Goal: Complete application form

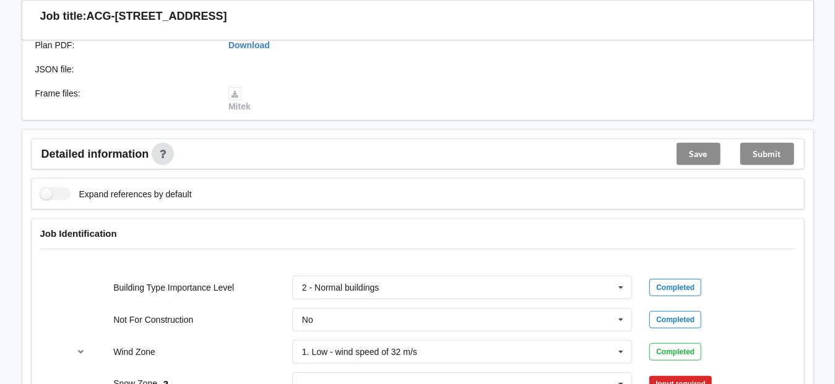
scroll to position [495, 0]
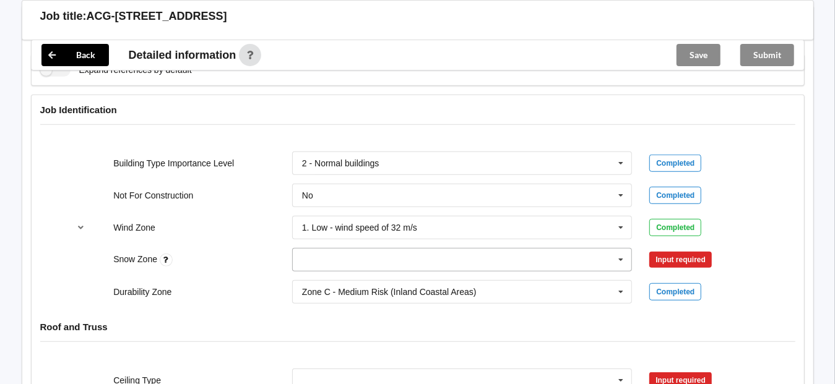
click at [333, 262] on input "text" at bounding box center [462, 260] width 339 height 22
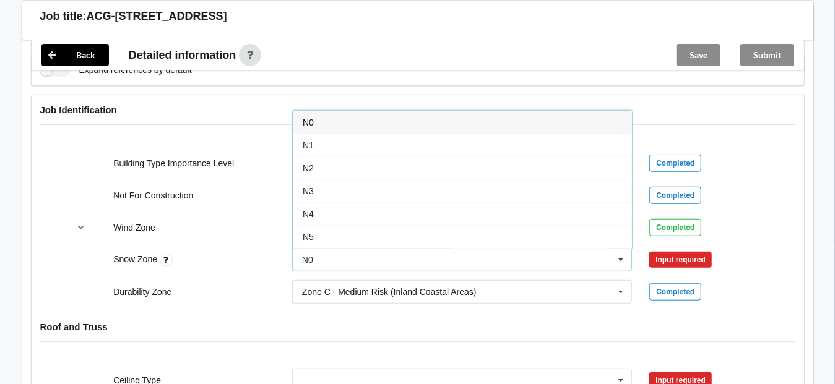
click at [317, 118] on div "N0" at bounding box center [462, 122] width 339 height 23
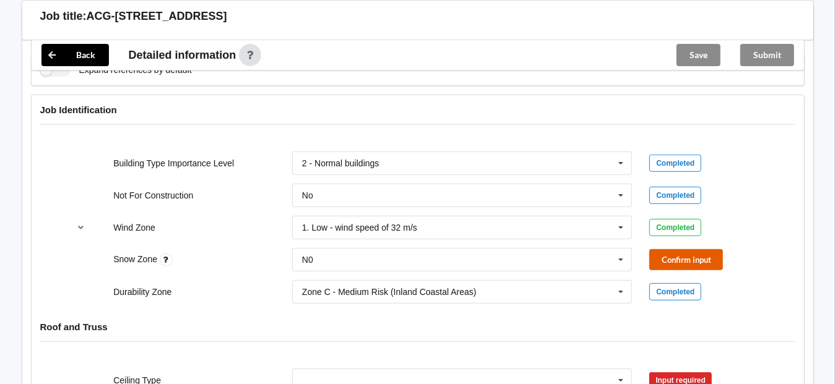
click at [697, 254] on button "Confirm input" at bounding box center [686, 259] width 74 height 20
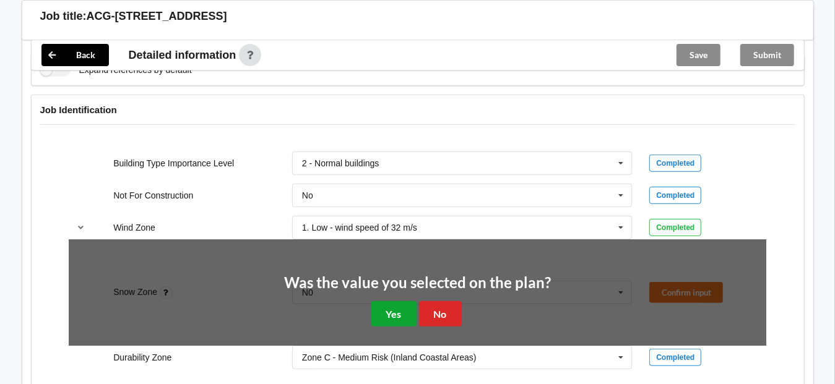
click at [379, 307] on button "Yes" at bounding box center [393, 313] width 45 height 25
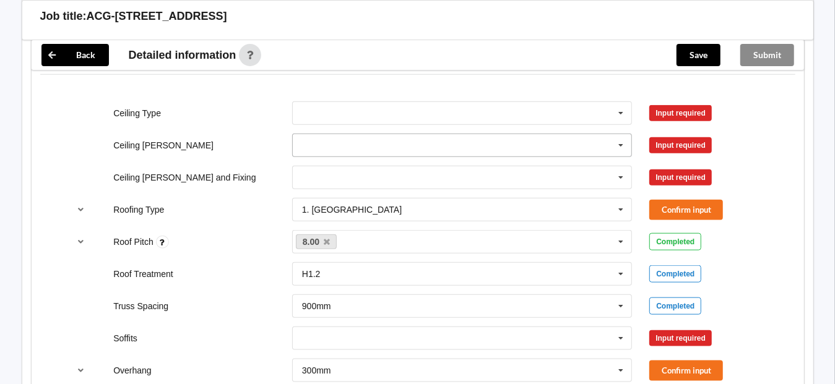
scroll to position [743, 0]
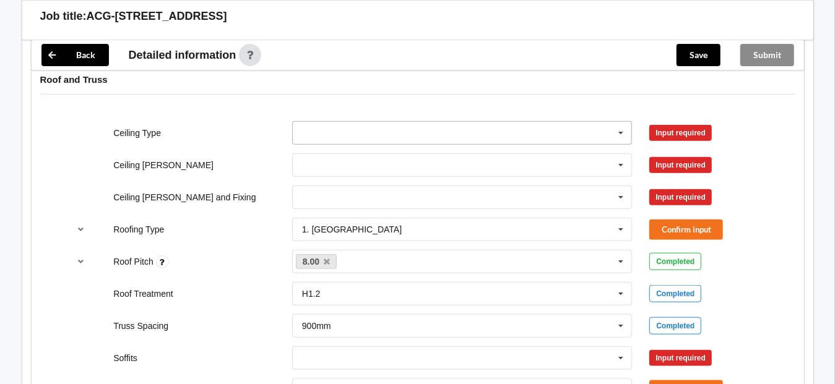
click at [314, 132] on input "text" at bounding box center [462, 133] width 339 height 22
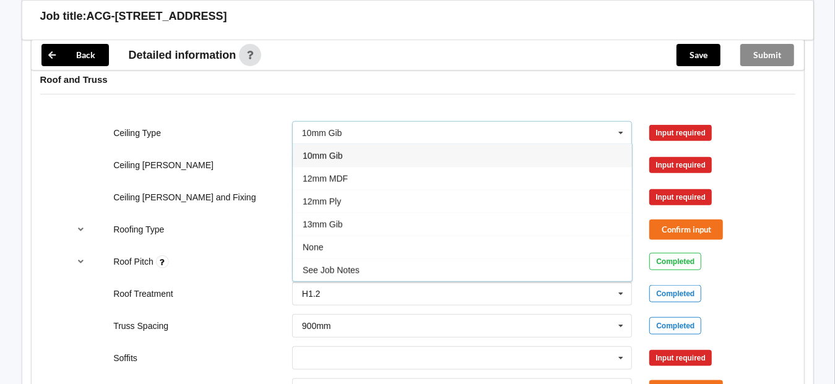
click at [322, 151] on span "10mm Gib" at bounding box center [323, 156] width 40 height 10
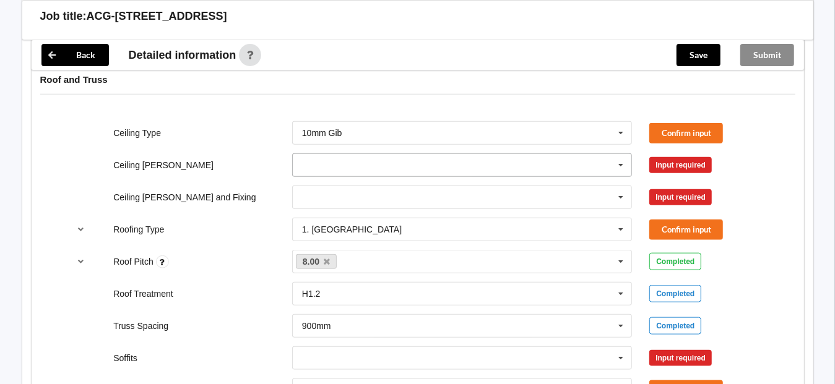
click at [310, 168] on input "text" at bounding box center [462, 165] width 339 height 22
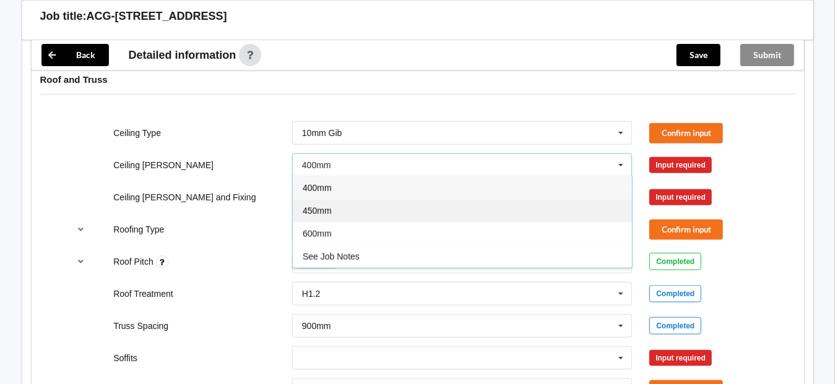
click at [325, 206] on span "450mm" at bounding box center [317, 211] width 29 height 10
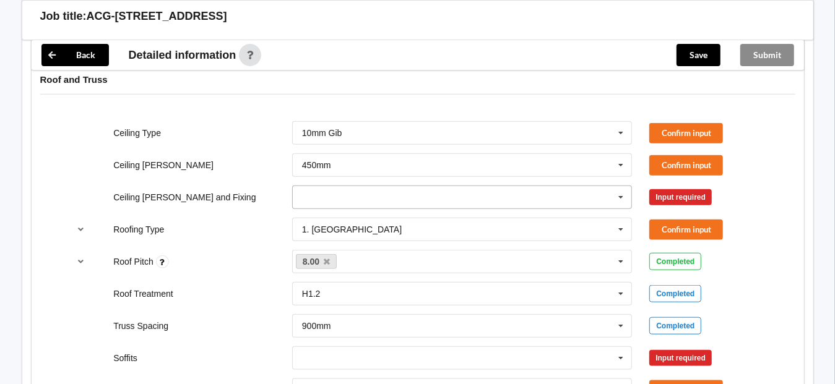
click at [307, 194] on input "text" at bounding box center [462, 197] width 339 height 22
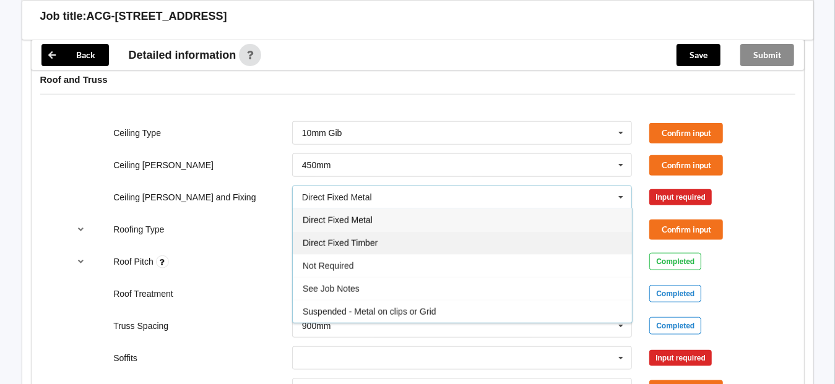
click at [352, 244] on div "Direct Fixed Timber" at bounding box center [462, 242] width 339 height 23
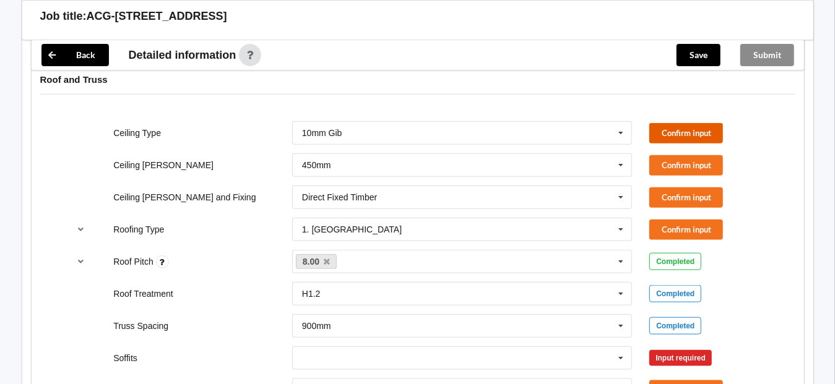
click at [676, 130] on button "Confirm input" at bounding box center [686, 133] width 74 height 20
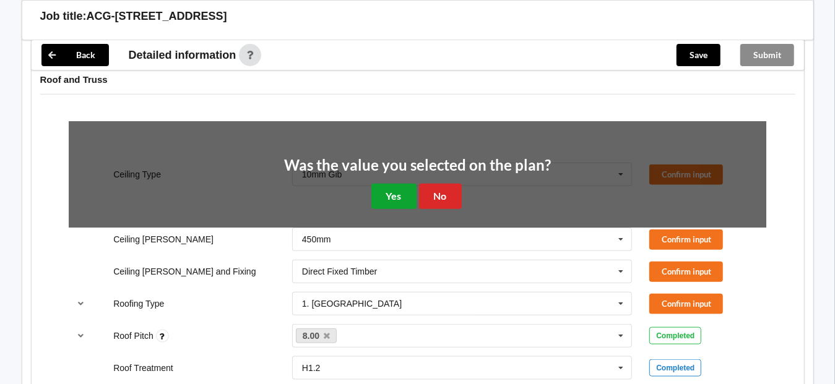
click at [405, 191] on button "Yes" at bounding box center [393, 196] width 45 height 25
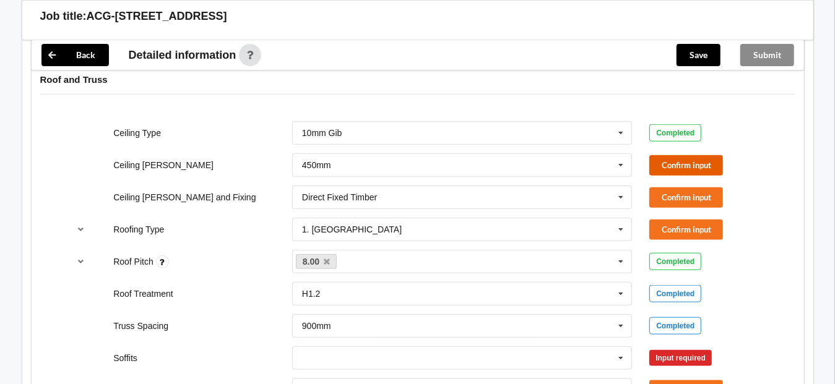
click at [709, 163] on button "Confirm input" at bounding box center [686, 165] width 74 height 20
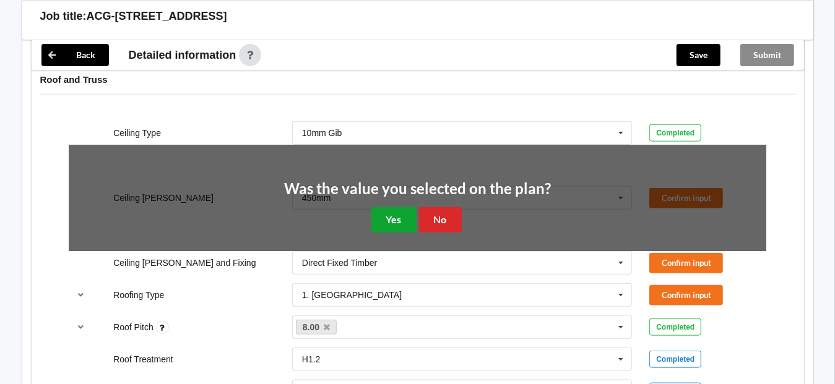
click at [392, 215] on button "Yes" at bounding box center [393, 219] width 45 height 25
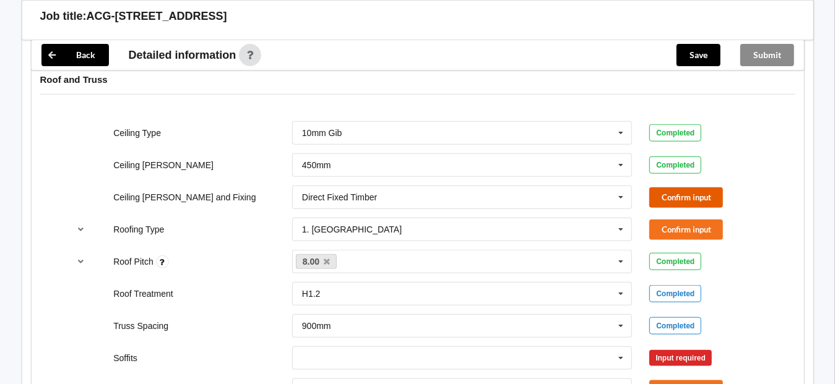
click at [697, 196] on button "Confirm input" at bounding box center [686, 197] width 74 height 20
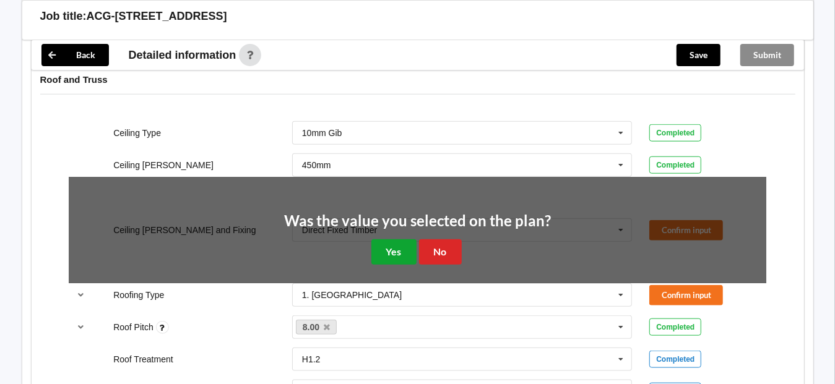
click at [387, 246] on button "Yes" at bounding box center [393, 251] width 45 height 25
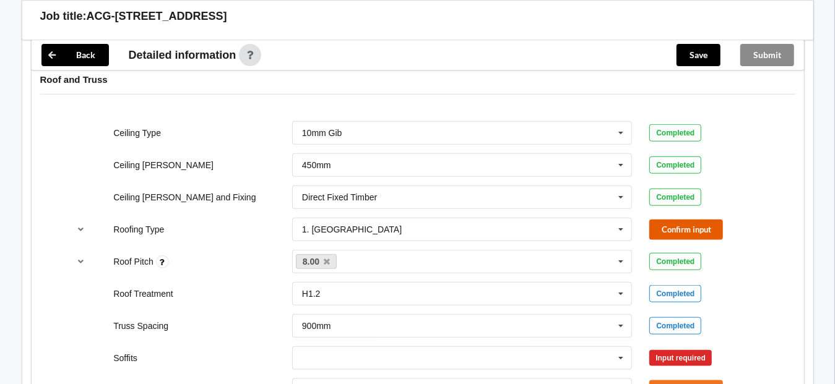
click at [677, 230] on button "Confirm input" at bounding box center [686, 230] width 74 height 20
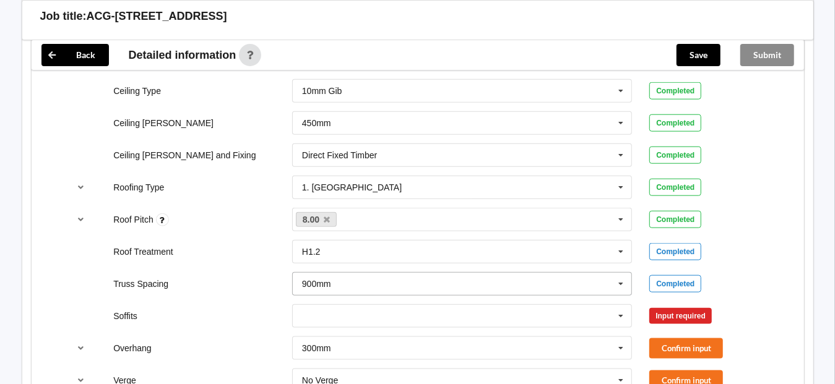
scroll to position [866, 0]
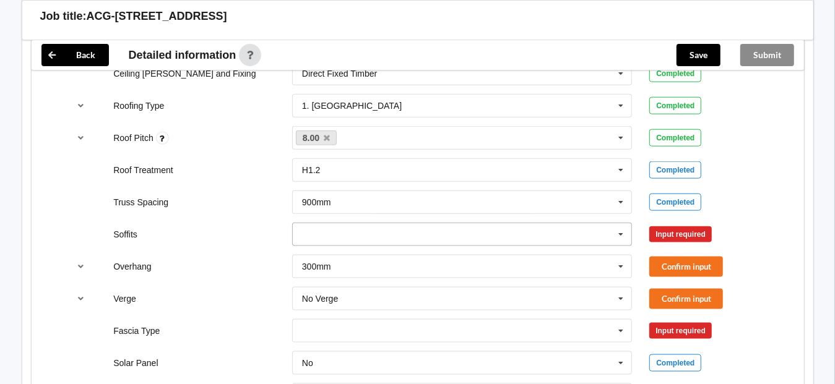
click at [338, 228] on input "text" at bounding box center [462, 234] width 339 height 22
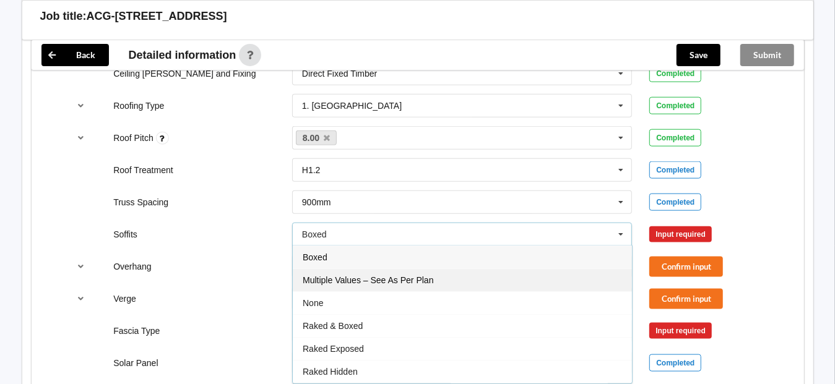
click at [386, 278] on span "Multiple Values – See As Per Plan" at bounding box center [368, 280] width 131 height 10
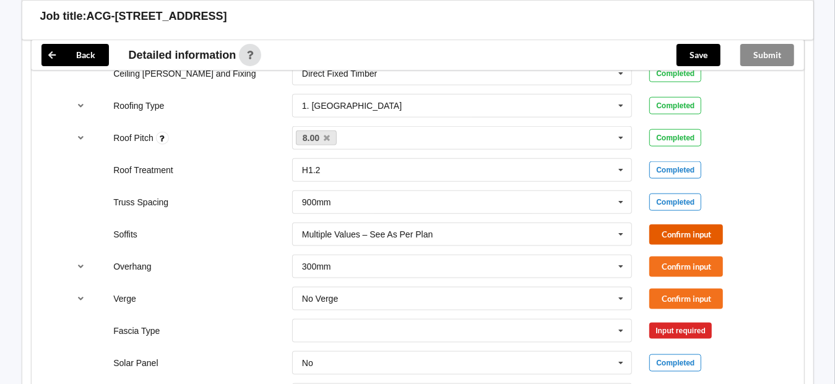
click at [668, 232] on button "Confirm input" at bounding box center [686, 235] width 74 height 20
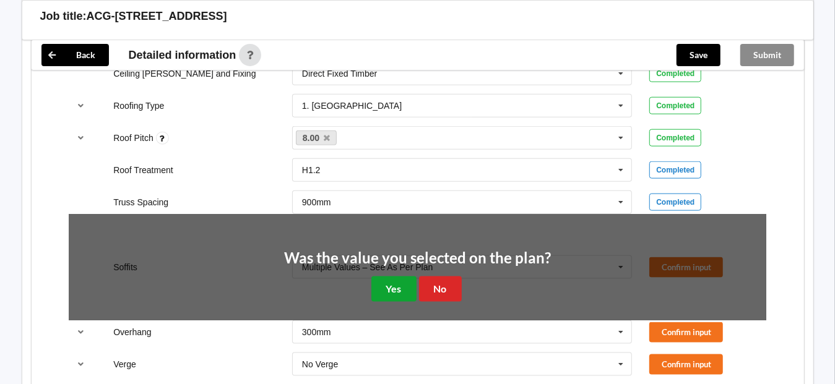
click at [372, 282] on button "Yes" at bounding box center [393, 289] width 45 height 25
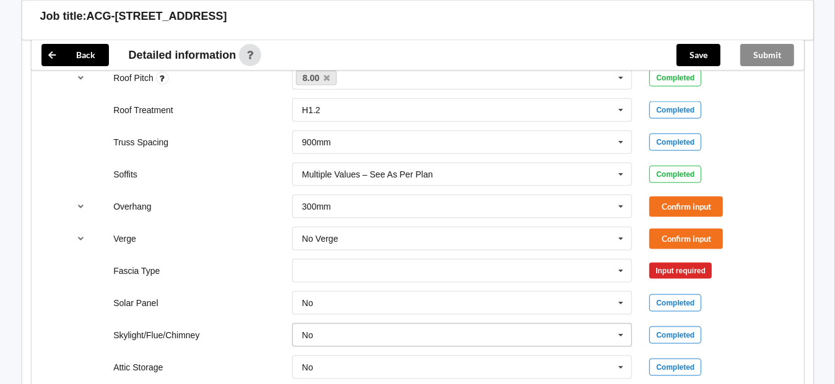
scroll to position [990, 0]
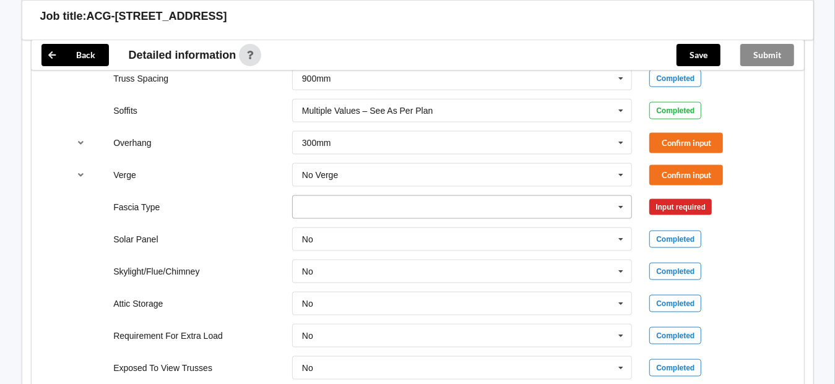
click at [356, 196] on input "text" at bounding box center [462, 207] width 339 height 22
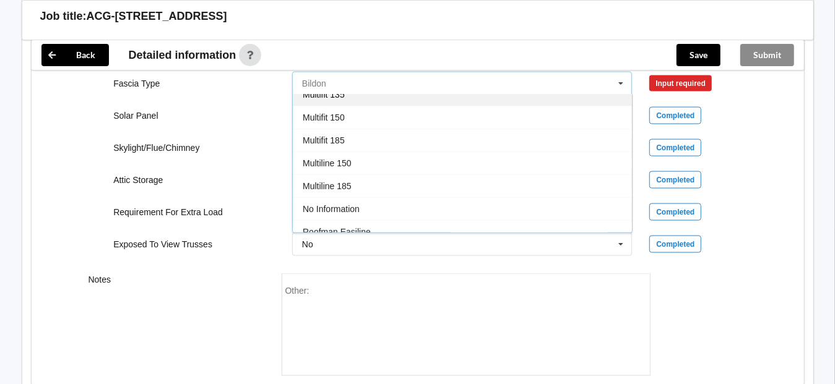
scroll to position [371, 0]
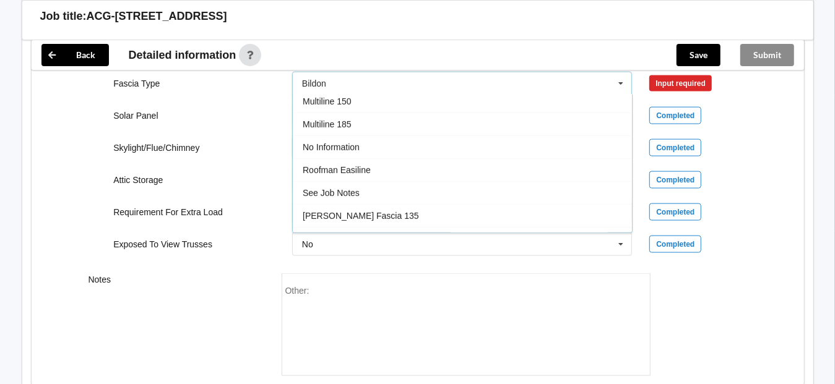
click at [369, 143] on div "No Information" at bounding box center [462, 147] width 339 height 23
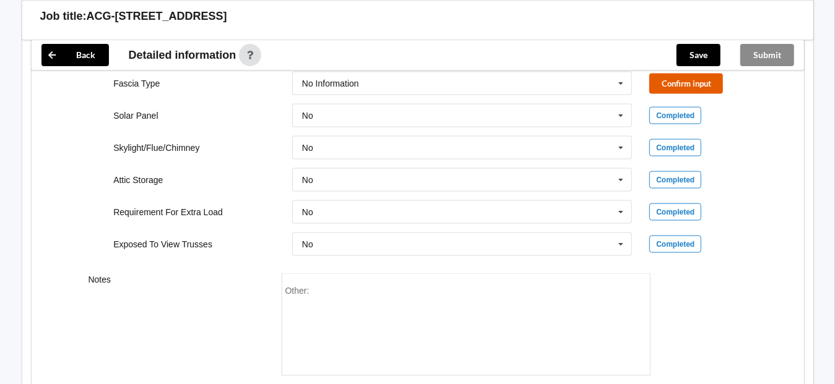
click at [689, 80] on button "Confirm input" at bounding box center [686, 84] width 74 height 20
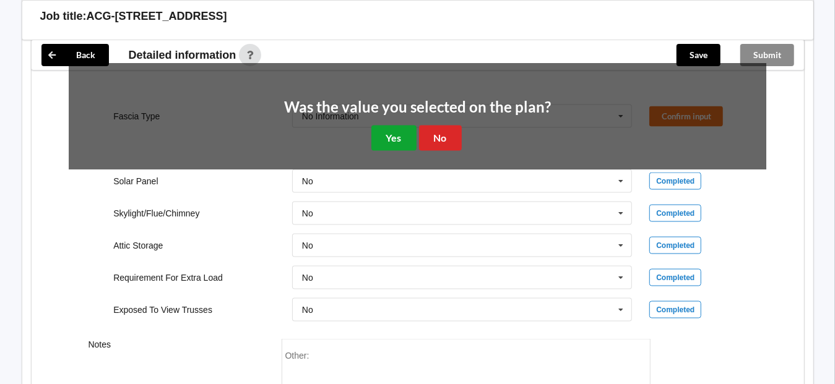
click at [397, 135] on button "Yes" at bounding box center [393, 138] width 45 height 25
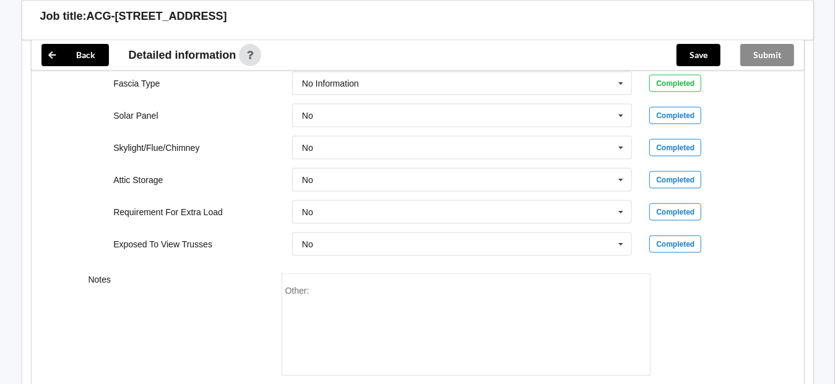
drag, startPoint x: 115, startPoint y: 322, endPoint x: 116, endPoint y: 314, distance: 7.5
click at [116, 322] on div "Notes" at bounding box center [176, 325] width 193 height 103
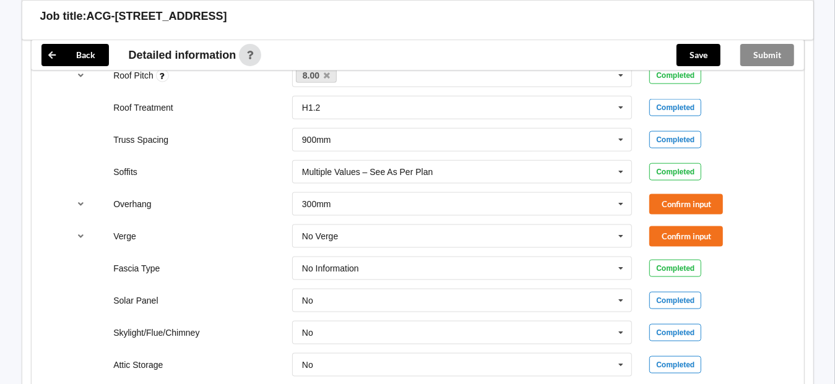
scroll to position [928, 0]
click at [700, 205] on button "Confirm input" at bounding box center [686, 205] width 74 height 20
click at [695, 235] on button "Confirm input" at bounding box center [686, 237] width 74 height 20
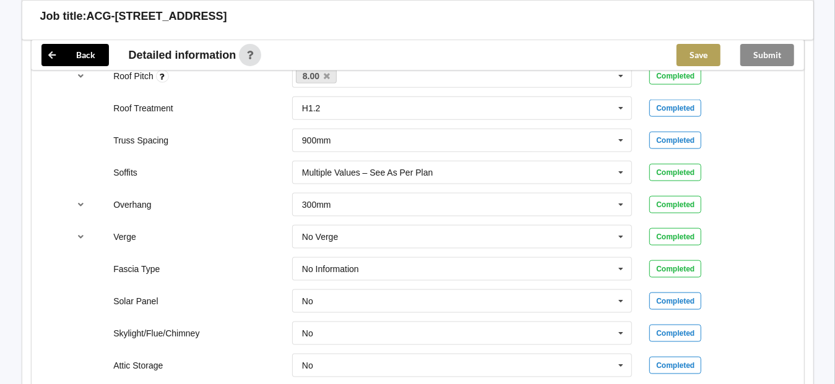
click at [707, 49] on button "Save" at bounding box center [698, 55] width 44 height 22
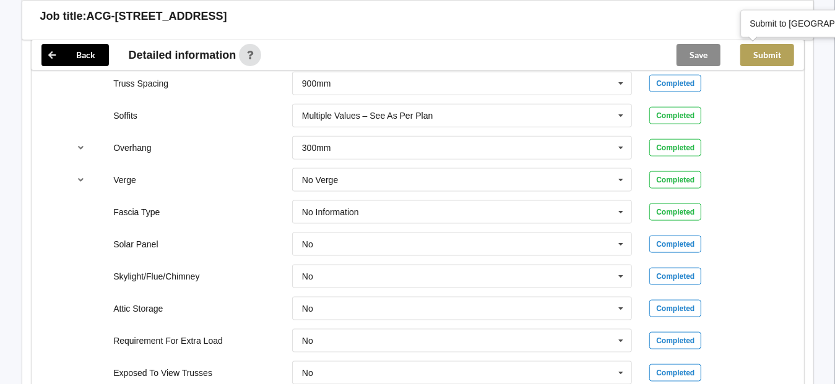
click at [768, 57] on button "Submit" at bounding box center [767, 55] width 54 height 22
